Goal: Information Seeking & Learning: Learn about a topic

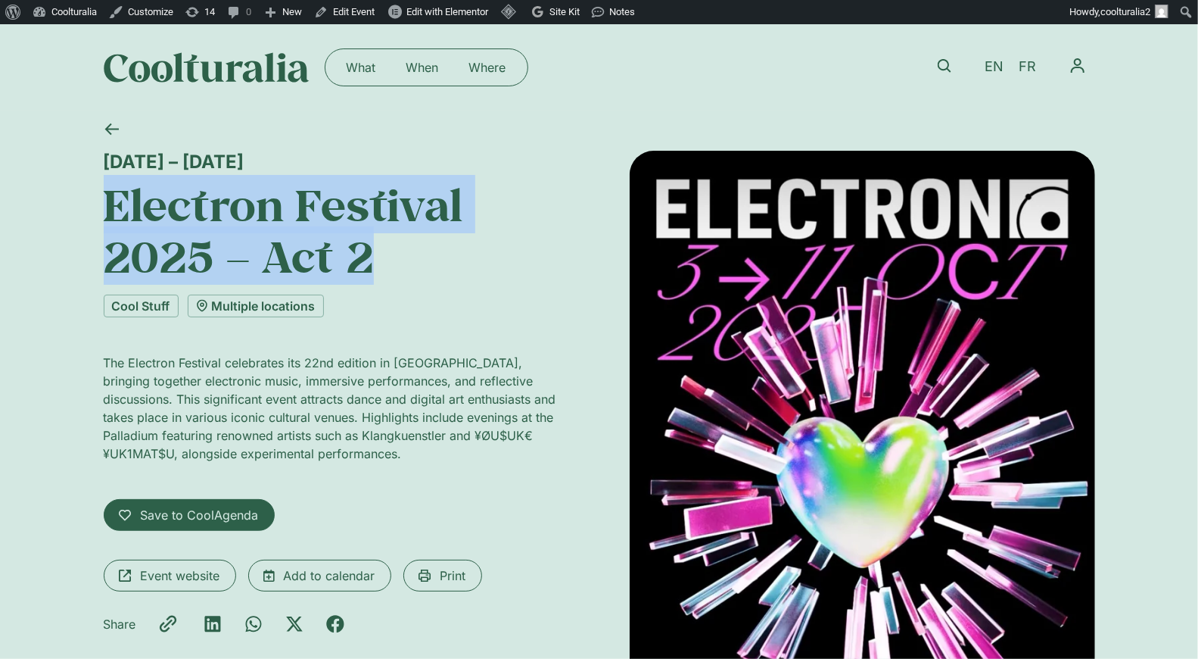
drag, startPoint x: 229, startPoint y: 239, endPoint x: 106, endPoint y: 207, distance: 127.6
click at [106, 207] on h1 "Electron Festival 2025 – Act 2" at bounding box center [337, 231] width 466 height 104
copy h1 "Electron Festival 2025 – Act 2"
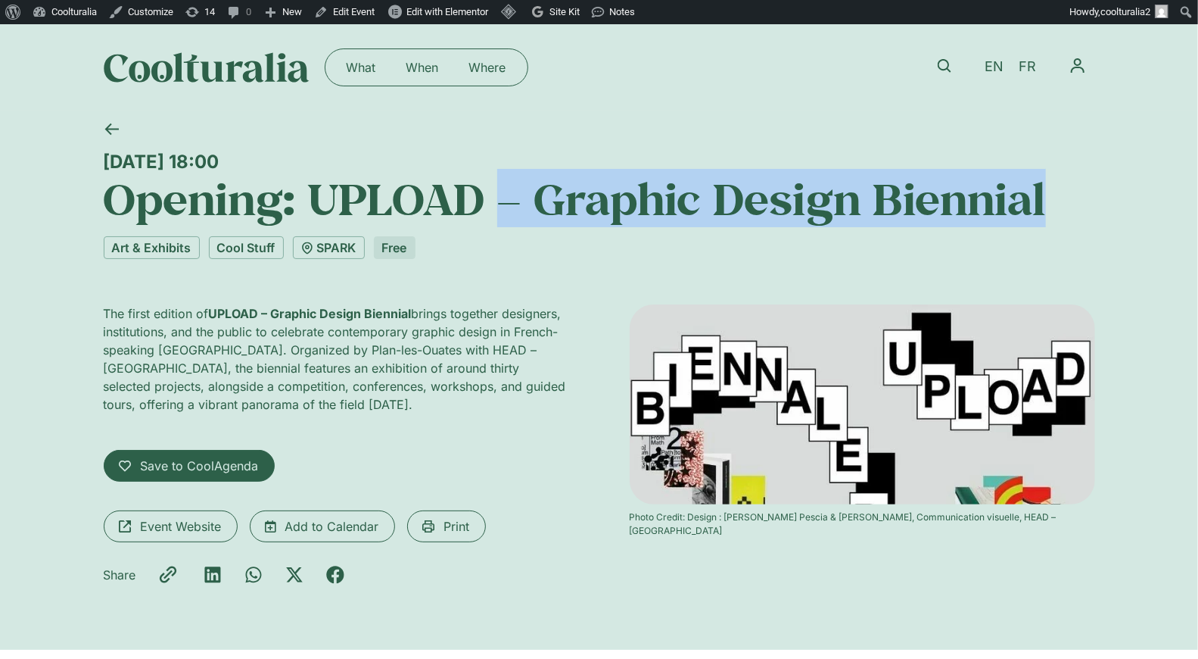
drag, startPoint x: 1076, startPoint y: 205, endPoint x: 403, endPoint y: 119, distance: 678.4
click at [467, 185] on h1 "Opening: UPLOAD – Graphic Design Biennial" at bounding box center [600, 198] width 992 height 51
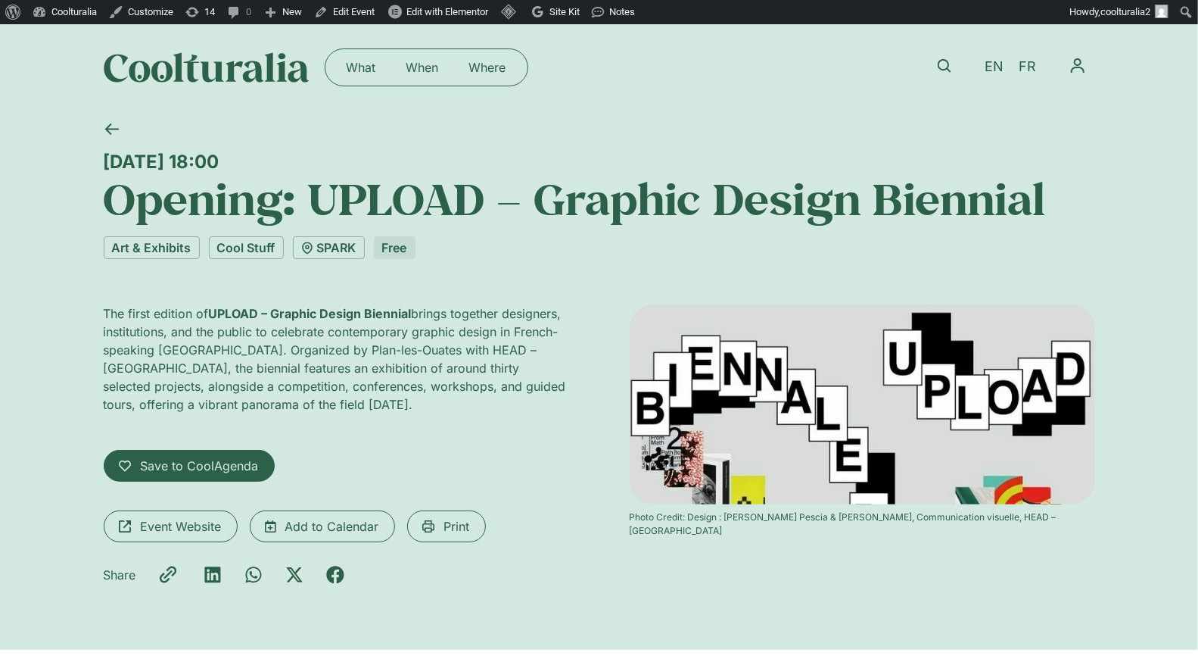
click at [434, 198] on h1 "Opening: UPLOAD – Graphic Design Biennial" at bounding box center [600, 198] width 992 height 51
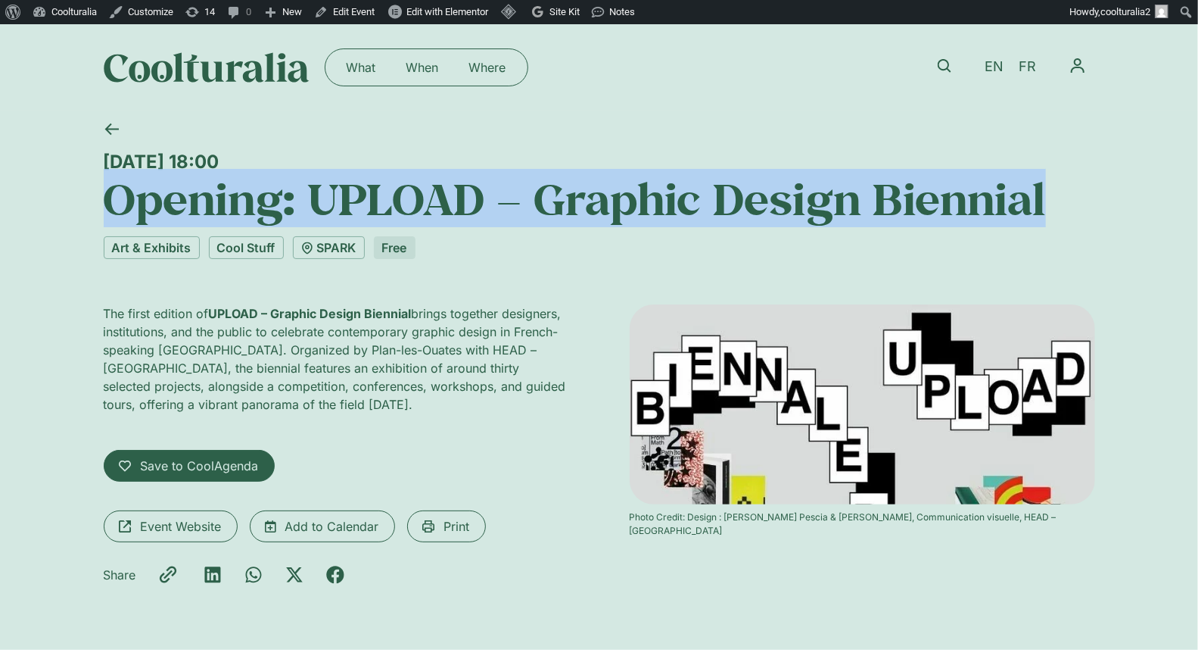
drag, startPoint x: 1076, startPoint y: 204, endPoint x: 0, endPoint y: 178, distance: 1076.7
click at [0, 178] on div "Friday 3 October, 18:00 Opening: UPLOAD – Graphic Design Biennial Art & Exhibit…" at bounding box center [599, 380] width 1198 height 539
copy h1 "Opening: UPLOAD – Graphic Design Biennial"
drag, startPoint x: 318, startPoint y: 163, endPoint x: 101, endPoint y: 160, distance: 216.5
click at [101, 160] on div "Friday 3 October, 18:00 Opening: UPLOAD – Graphic Design Biennial Art & Exhibit…" at bounding box center [599, 380] width 1198 height 539
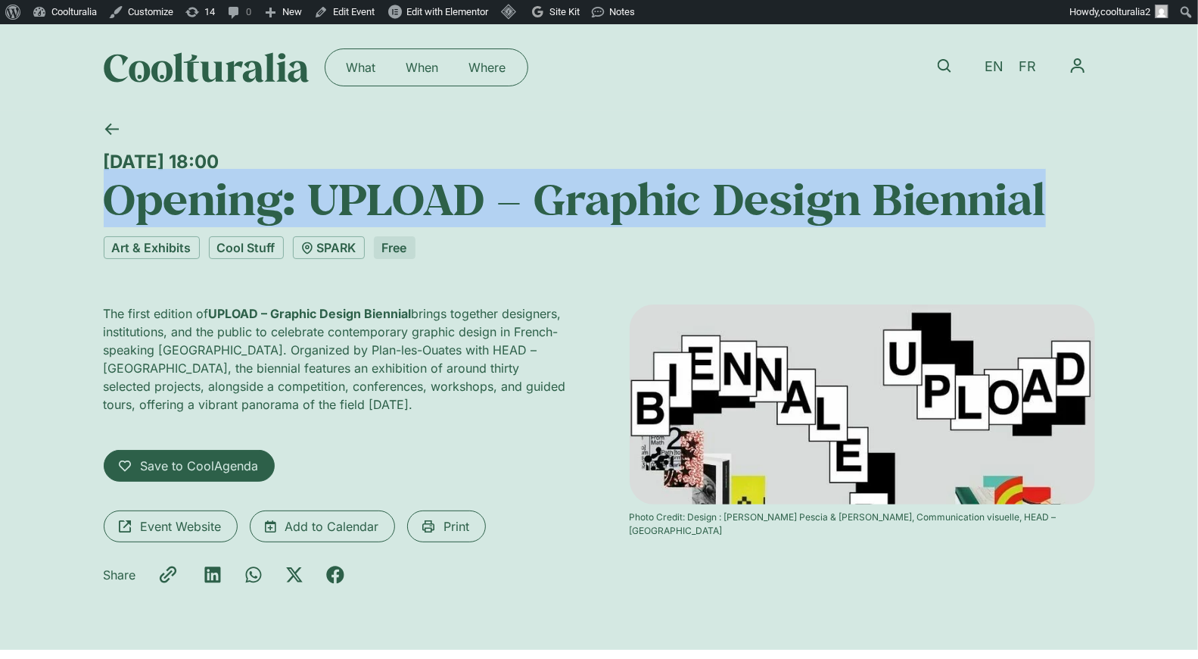
copy div "Friday 3 October, 18:00"
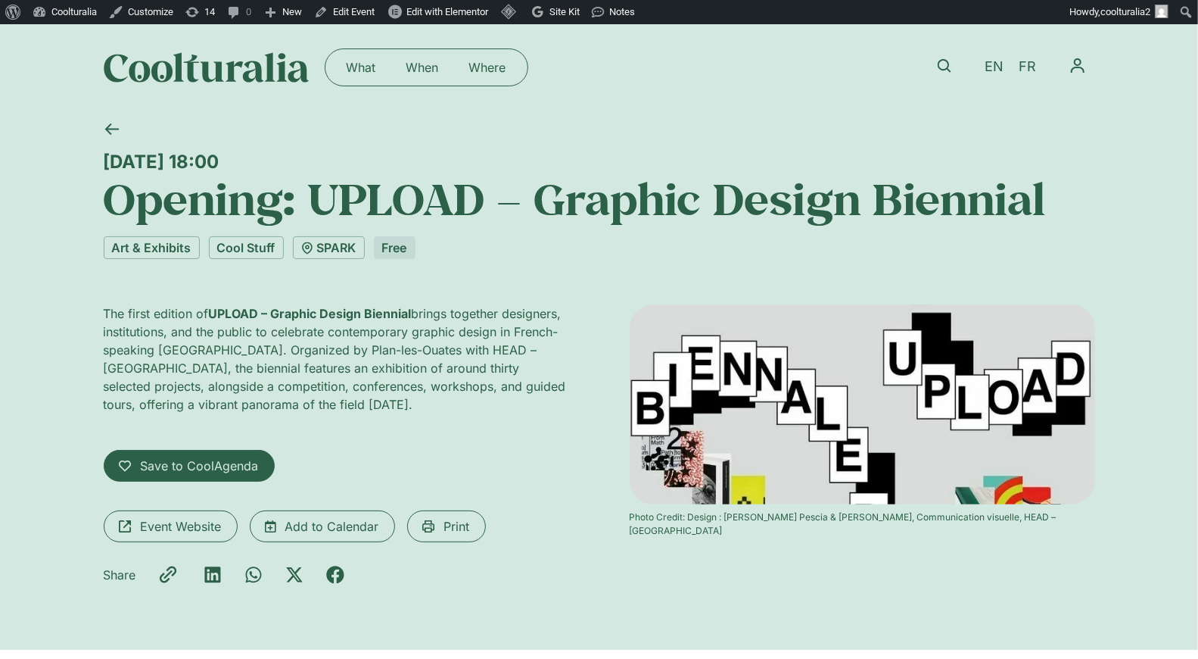
click at [356, 148] on div at bounding box center [594, 131] width 1002 height 40
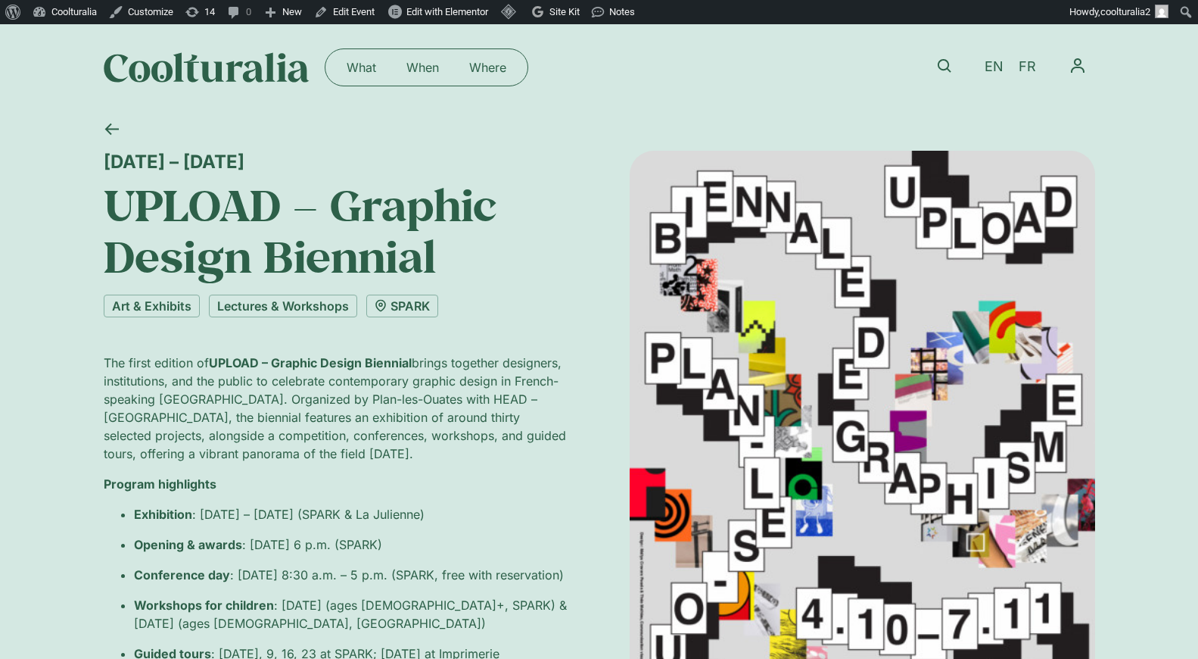
scroll to position [26, 0]
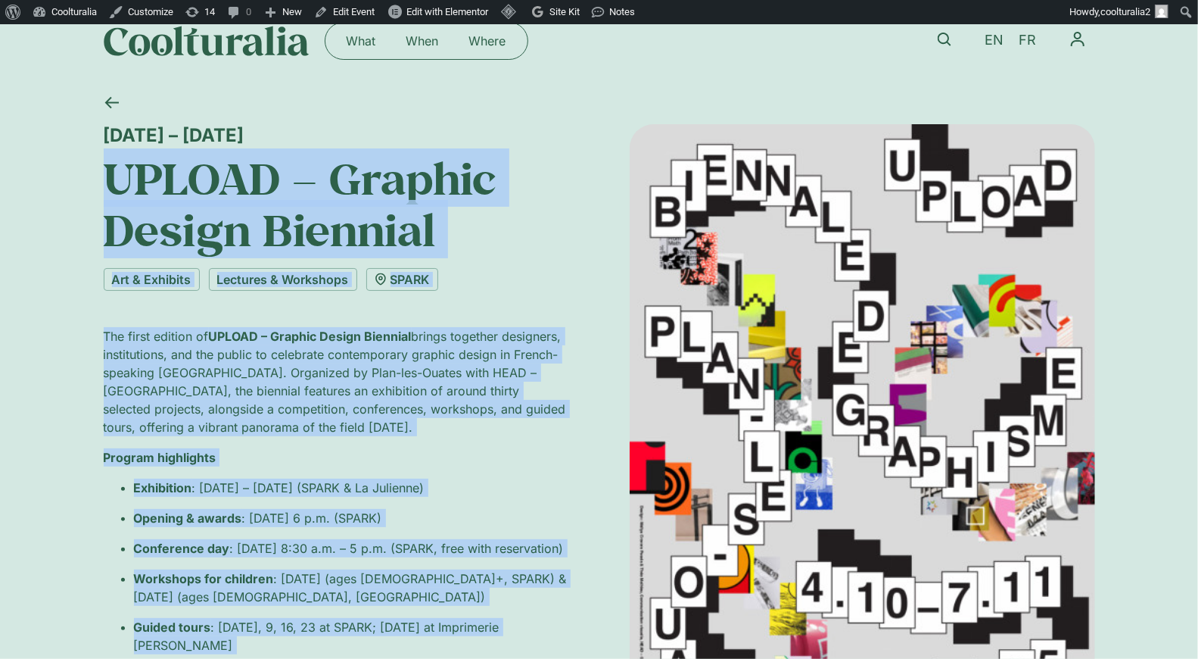
click at [444, 238] on h1 "UPLOAD – Graphic Design Biennial" at bounding box center [337, 204] width 466 height 104
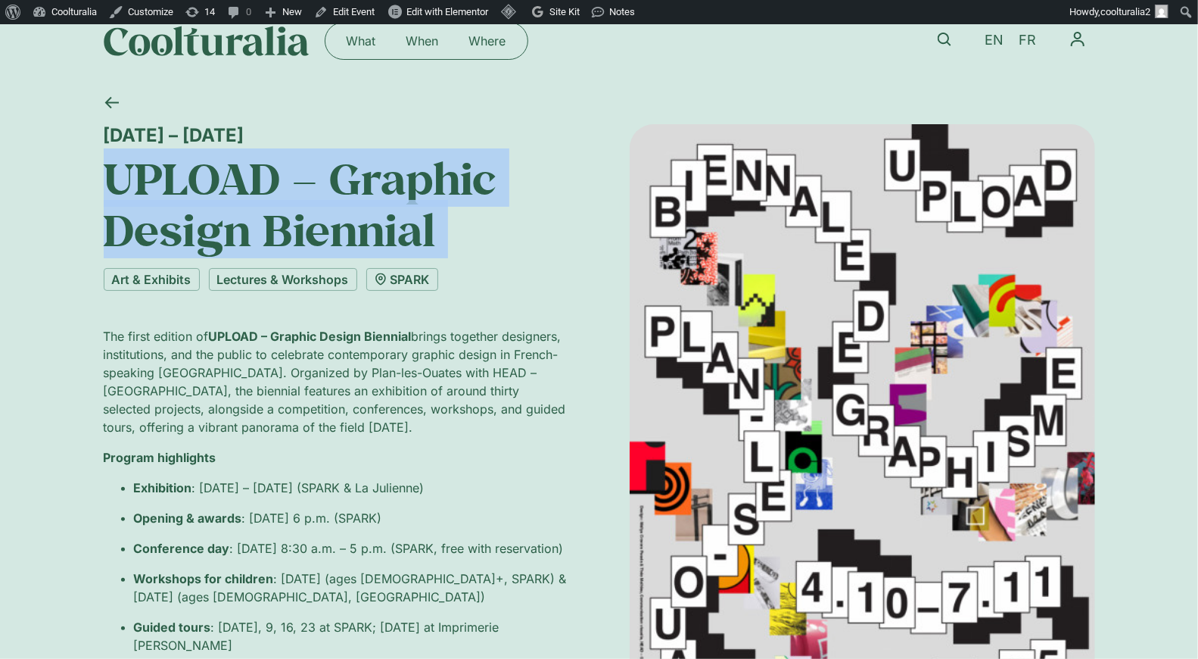
drag, startPoint x: 444, startPoint y: 238, endPoint x: 121, endPoint y: 193, distance: 326.3
click at [121, 193] on h1 "UPLOAD – Graphic Design Biennial" at bounding box center [337, 204] width 466 height 104
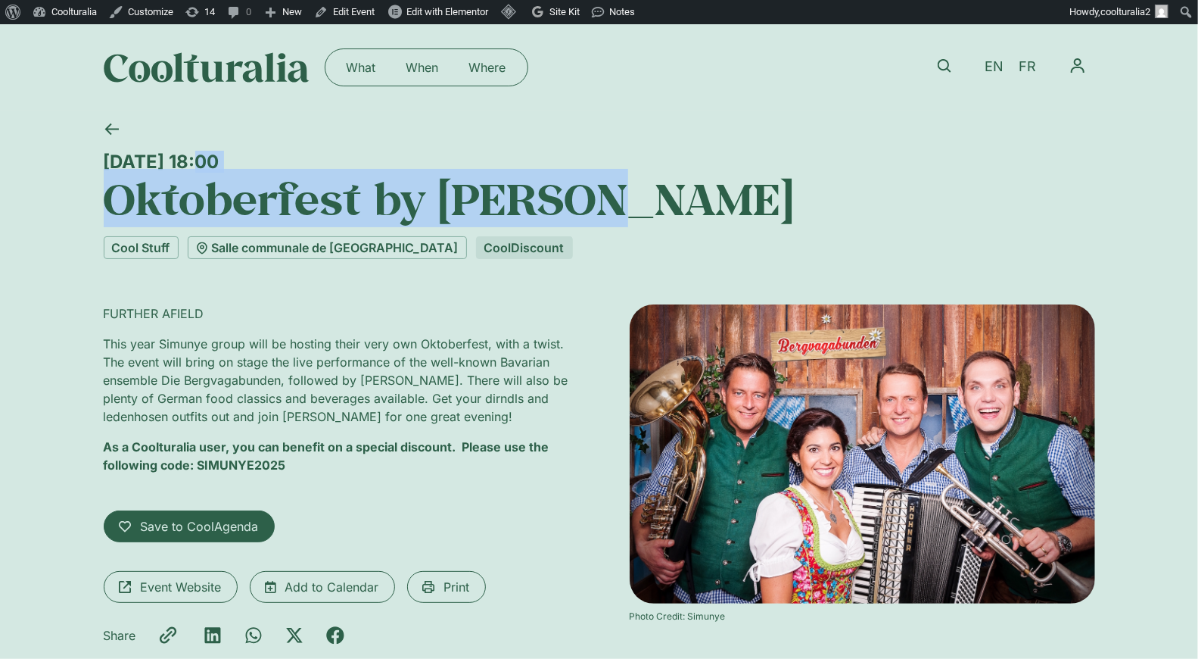
drag, startPoint x: 540, startPoint y: 195, endPoint x: 2, endPoint y: 167, distance: 538.2
click at [2, 167] on div "[DATE] 18:00 Oktoberfest by Simunye Cool Stuff Salle communale de [GEOGRAPHIC_D…" at bounding box center [599, 410] width 1198 height 599
copy div "[DATE] 18:00 Oktoberfest by [PERSON_NAME]"
